Goal: Check status: Check status

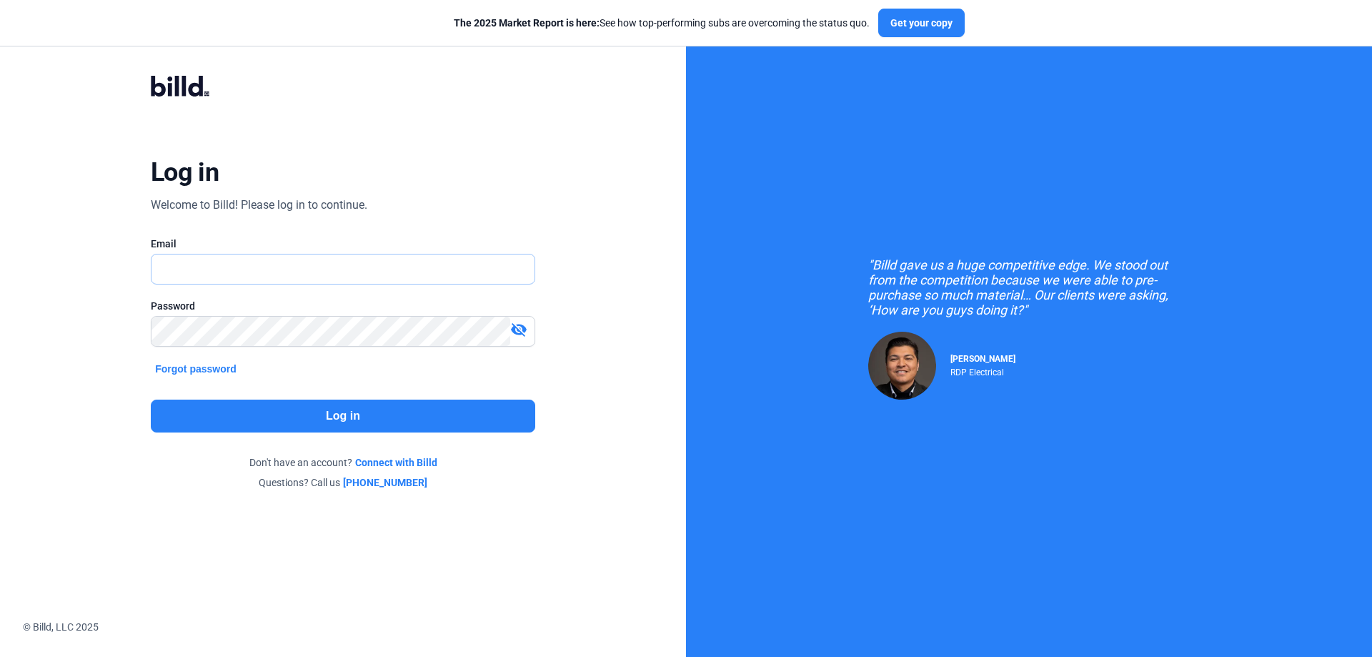
type input "[PERSON_NAME][EMAIL_ADDRESS][DOMAIN_NAME]"
click at [341, 414] on button "Log in" at bounding box center [343, 416] width 385 height 33
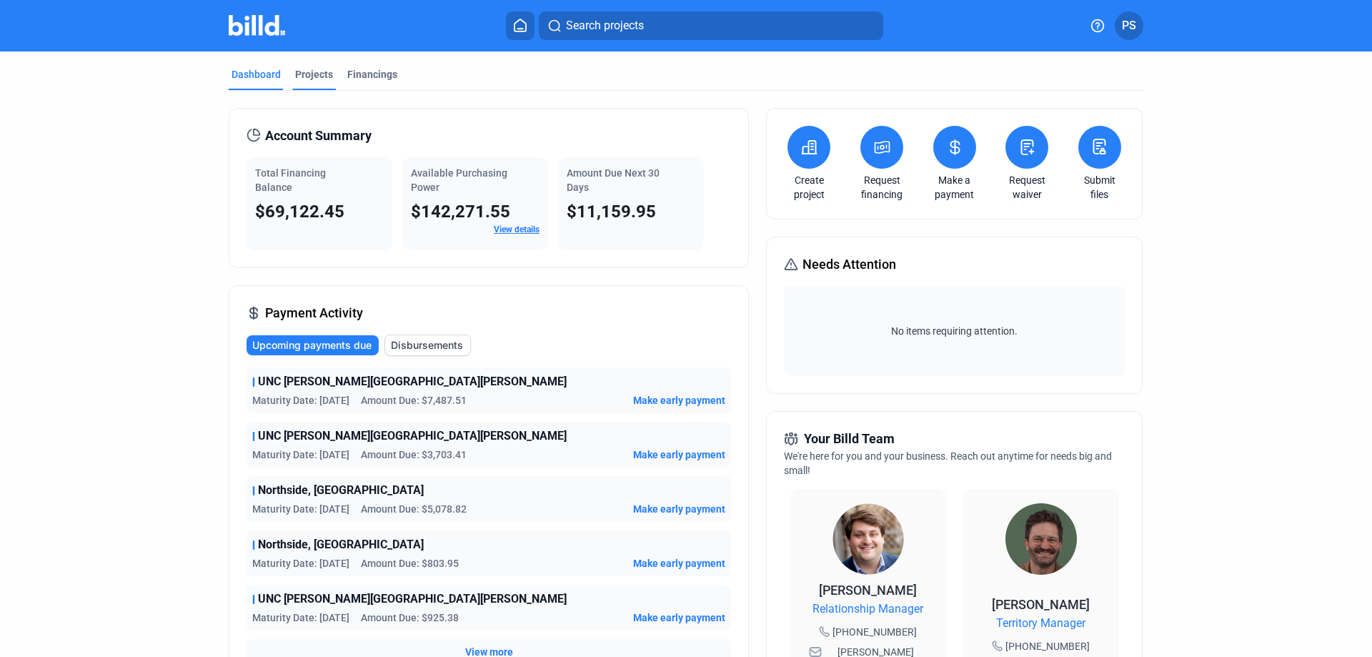
click at [309, 73] on div "Projects" at bounding box center [314, 74] width 38 height 14
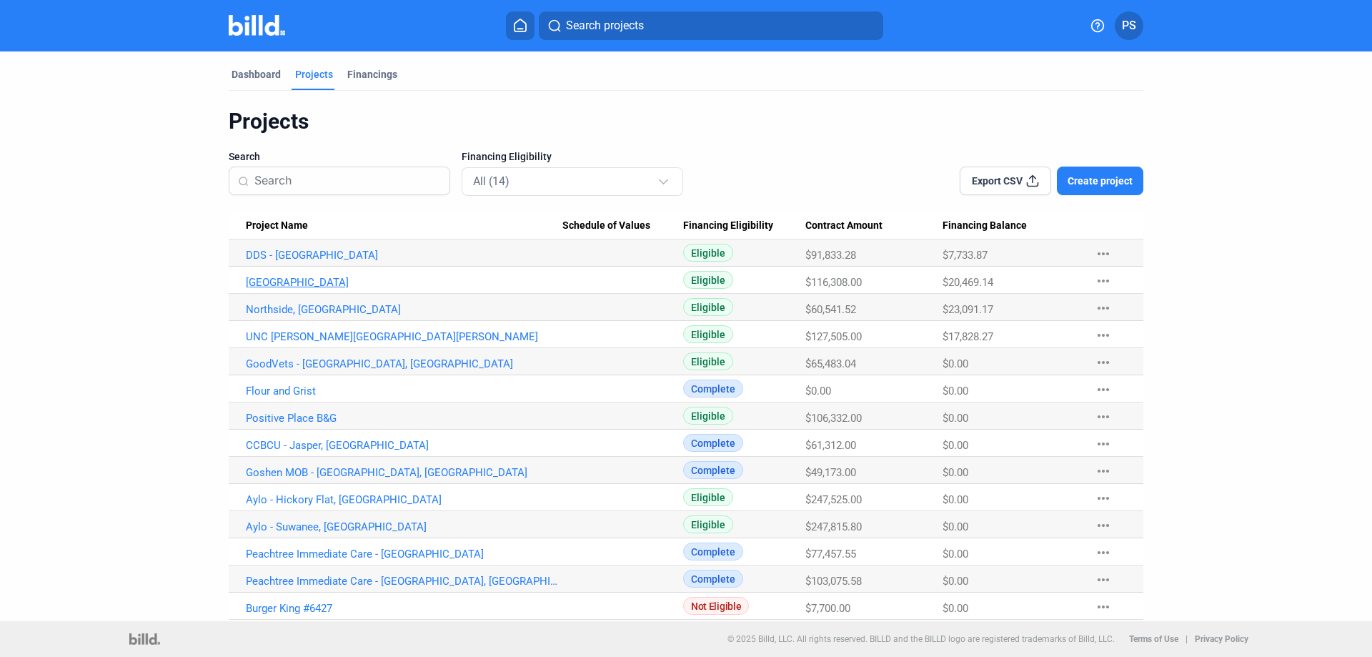
click at [290, 280] on link "[GEOGRAPHIC_DATA]" at bounding box center [404, 282] width 317 height 13
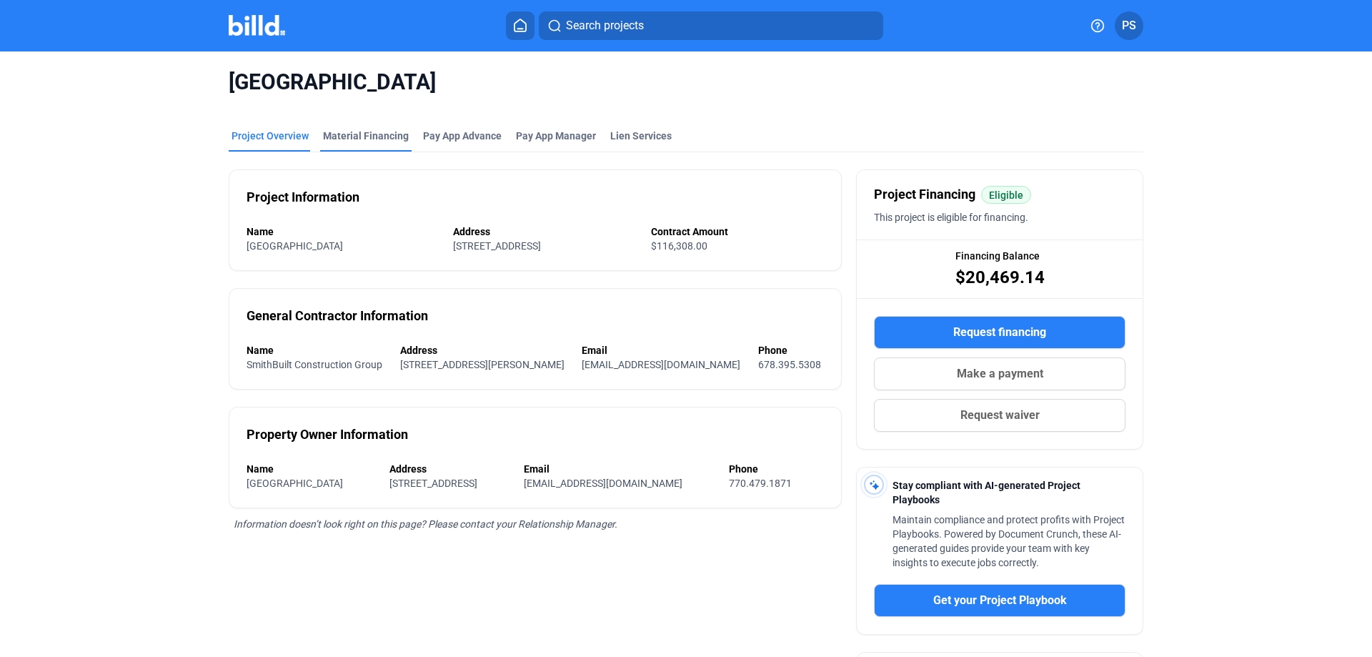
click at [355, 132] on div "Material Financing" at bounding box center [366, 136] width 86 height 14
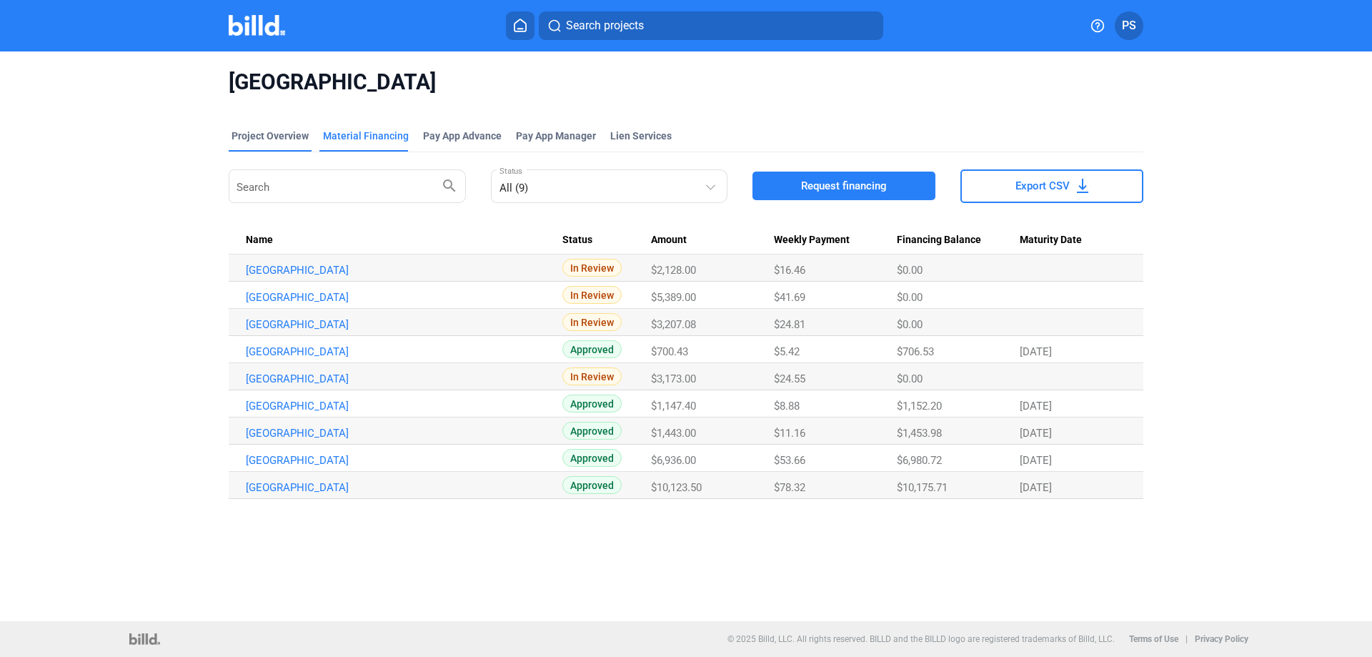
click at [273, 139] on div "Project Overview" at bounding box center [270, 136] width 77 height 14
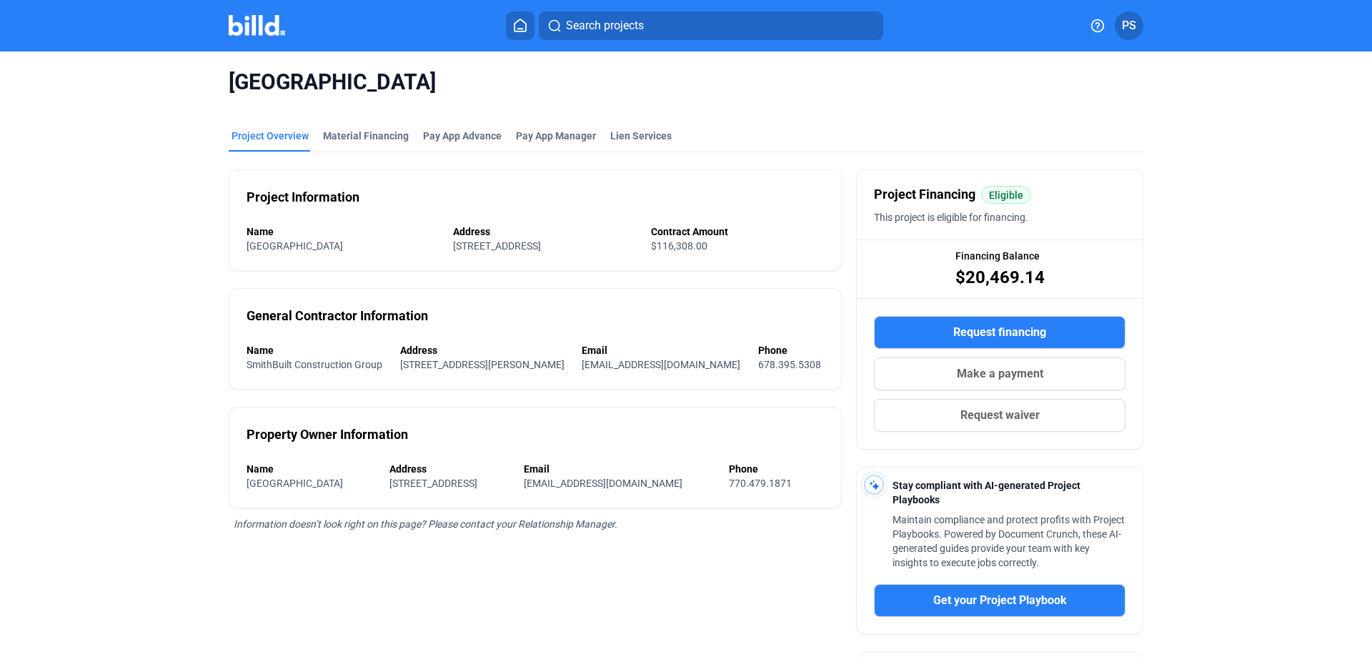
click at [524, 21] on icon at bounding box center [520, 25] width 11 height 12
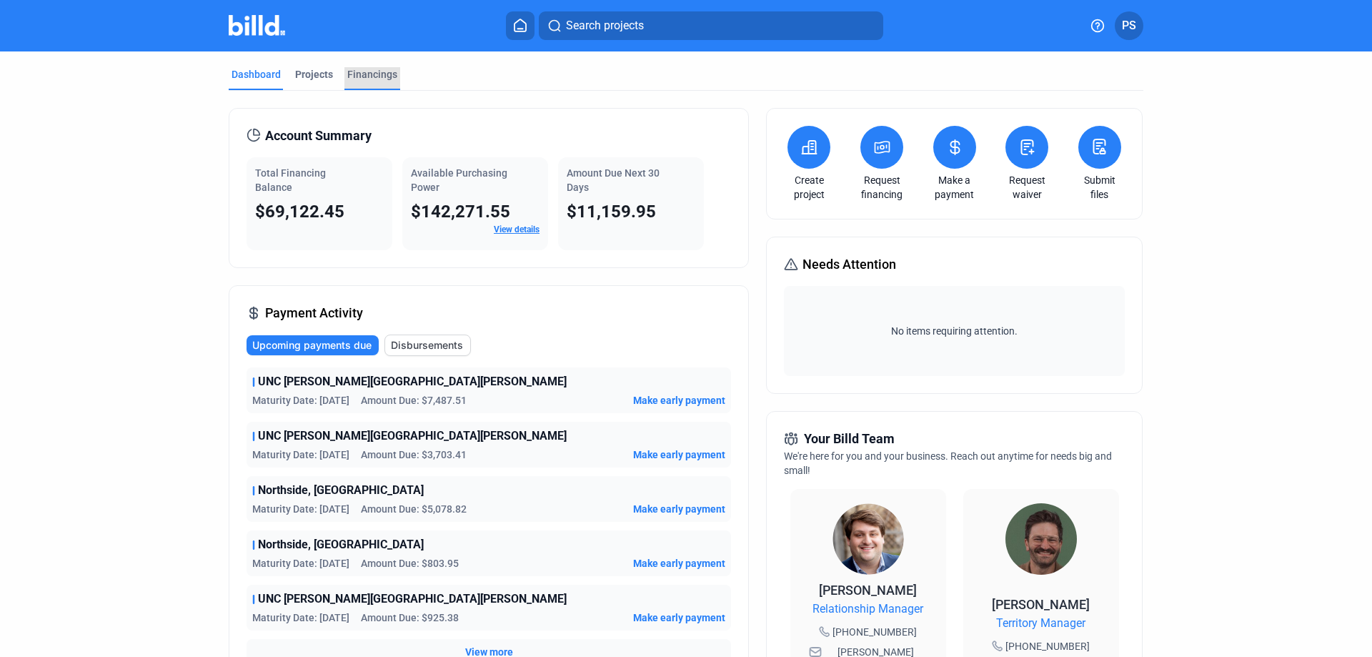
click at [362, 71] on div "Financings" at bounding box center [372, 74] width 50 height 14
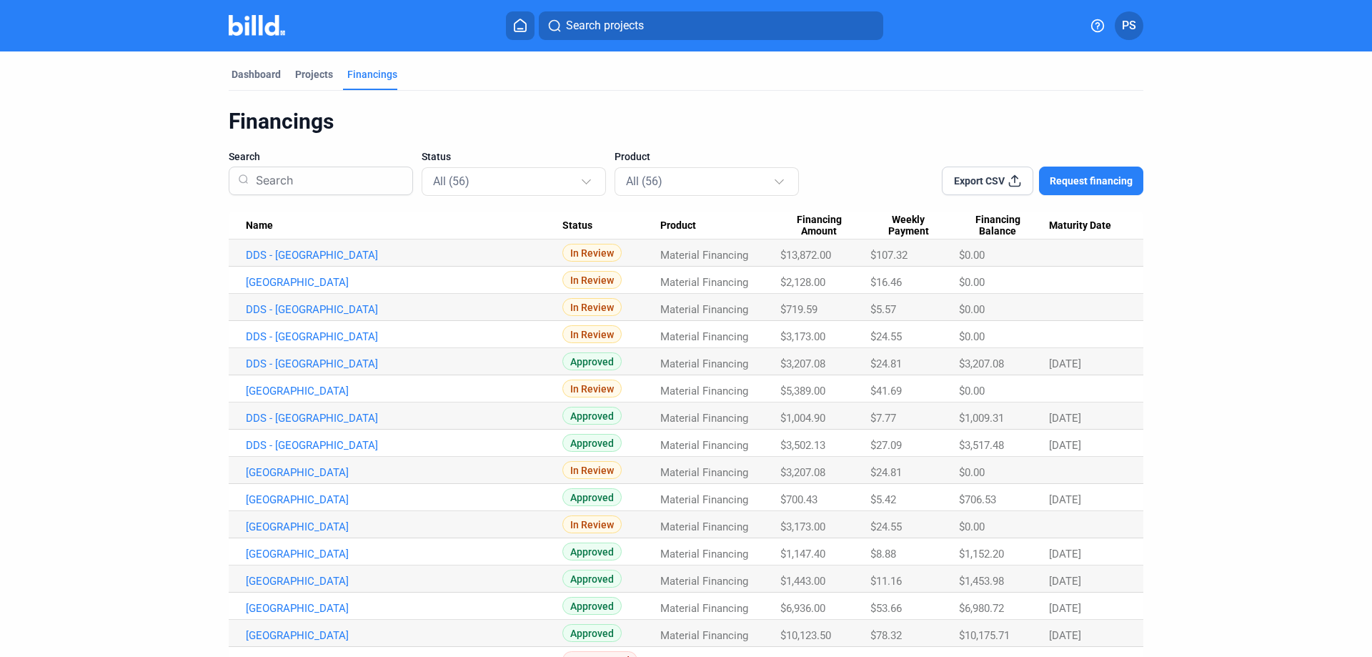
click at [816, 219] on span "Financing Amount" at bounding box center [819, 226] width 77 height 24
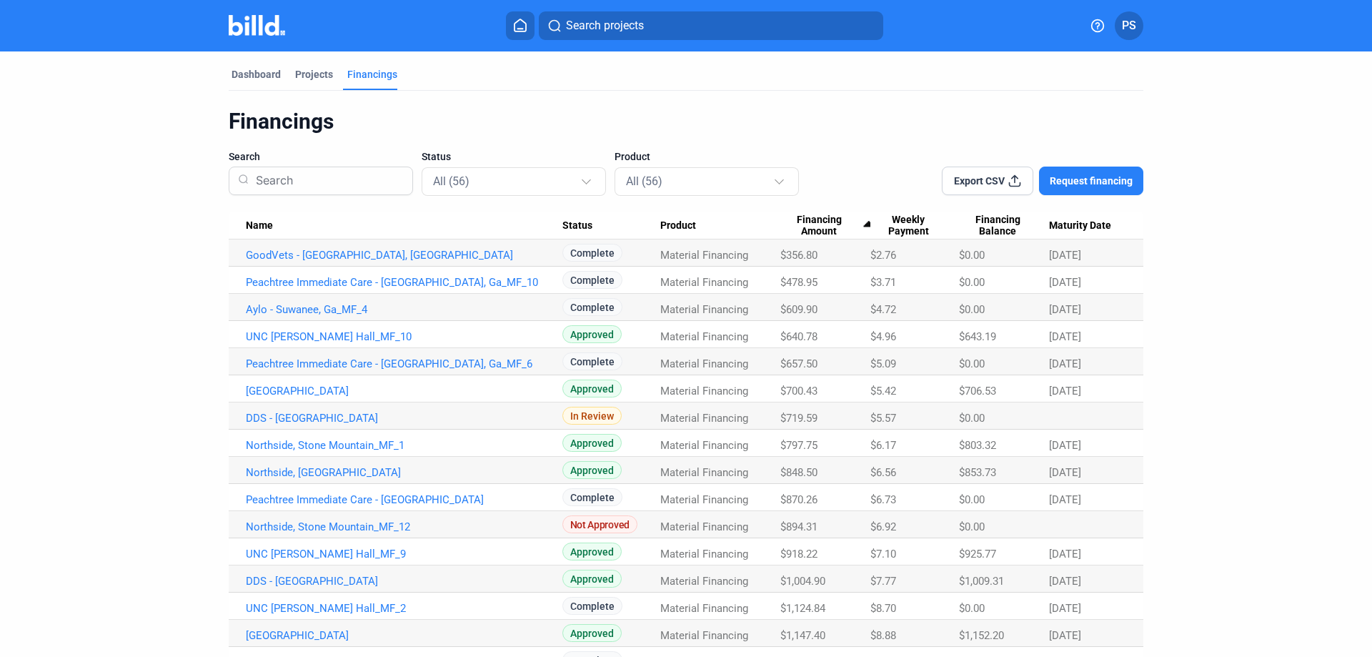
click at [828, 221] on span "Financing Amount" at bounding box center [819, 226] width 77 height 24
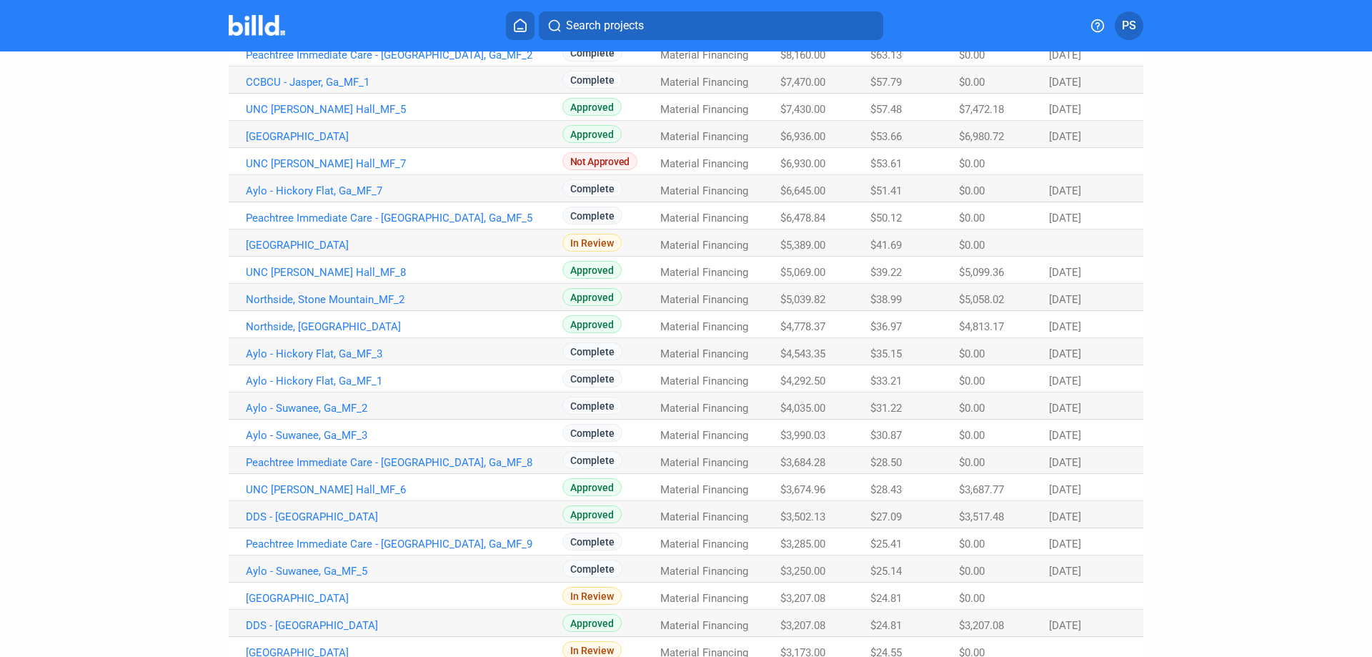
scroll to position [500, 0]
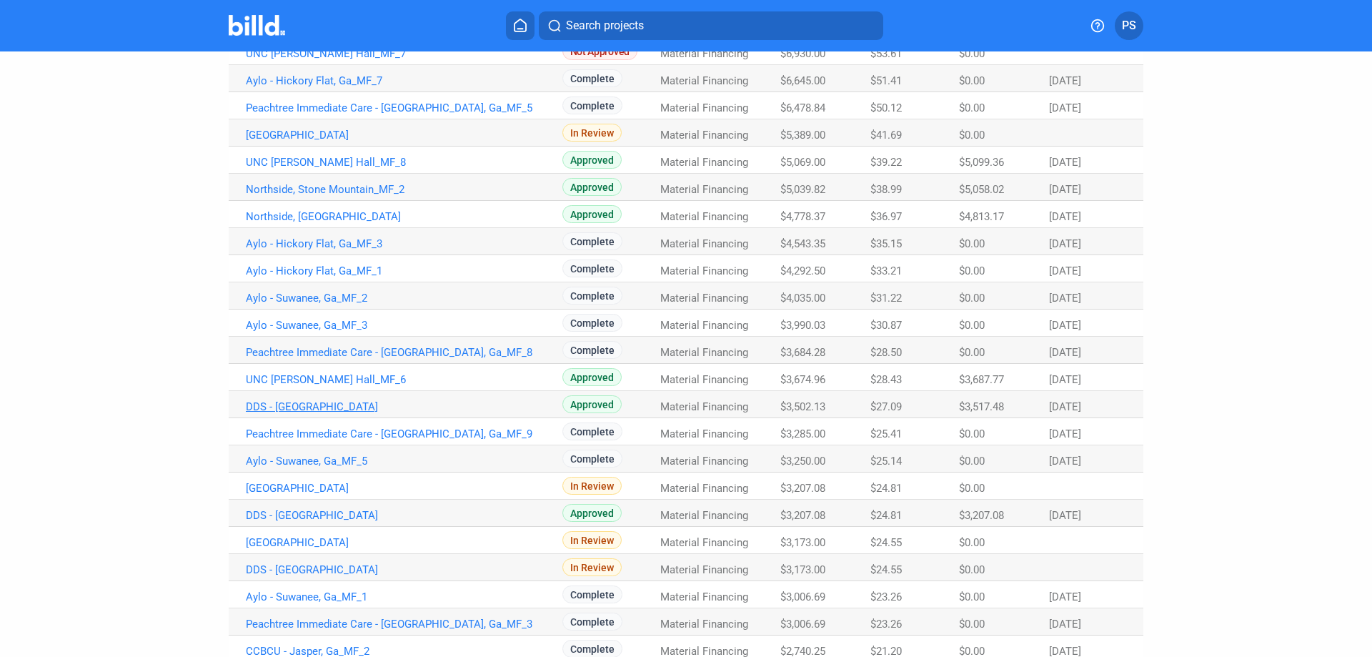
click at [280, 411] on link "DDS - [GEOGRAPHIC_DATA]" at bounding box center [404, 406] width 317 height 13
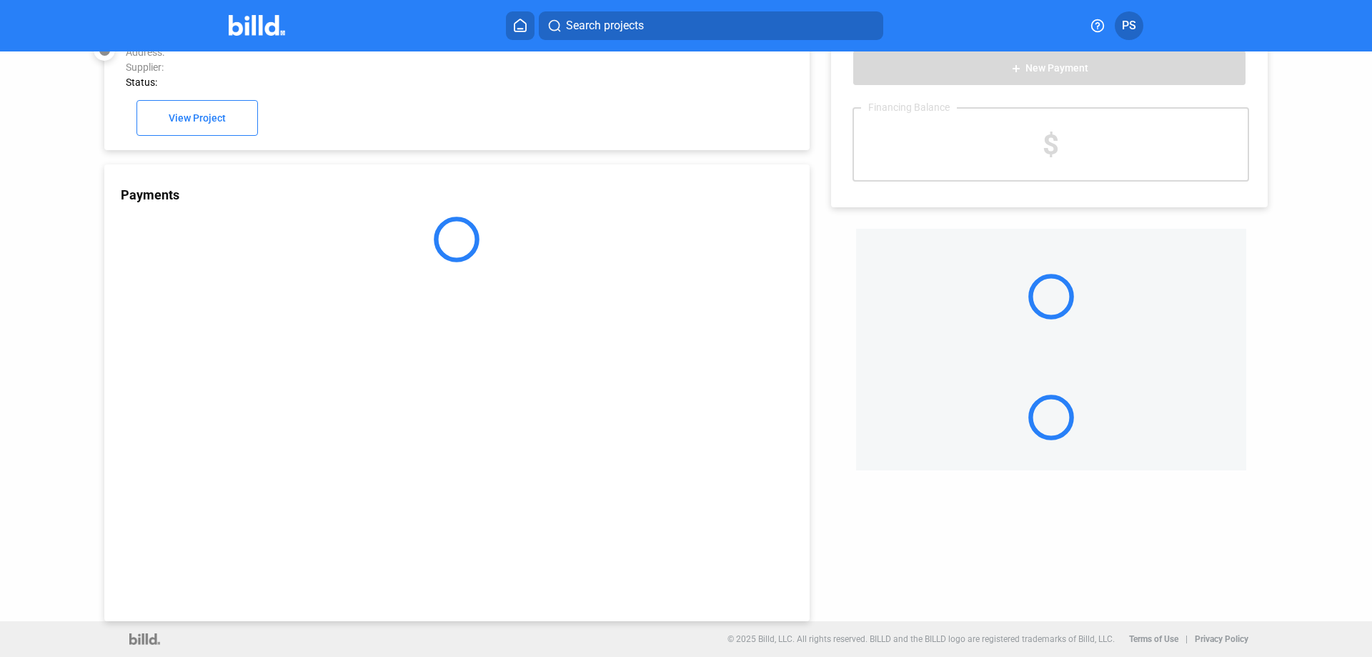
scroll to position [39, 0]
